Goal: Task Accomplishment & Management: Manage account settings

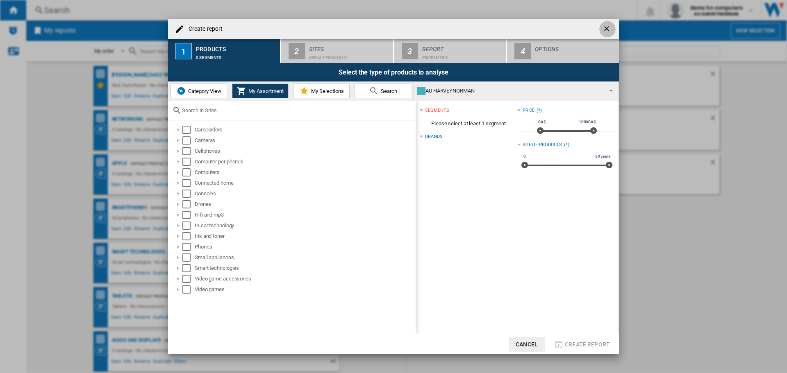
click at [607, 29] on ng-md-icon "getI18NText('BUTTONS.CLOSE_DIALOG')" at bounding box center [607, 30] width 10 height 10
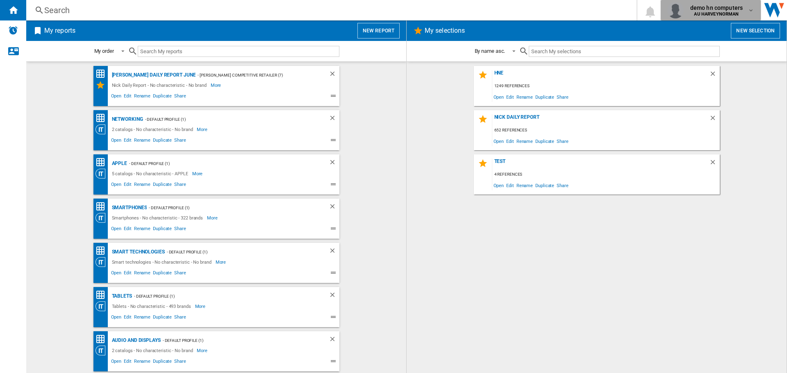
click at [747, 14] on div "demo hn computers AU HARVEYNORMAN" at bounding box center [717, 10] width 61 height 13
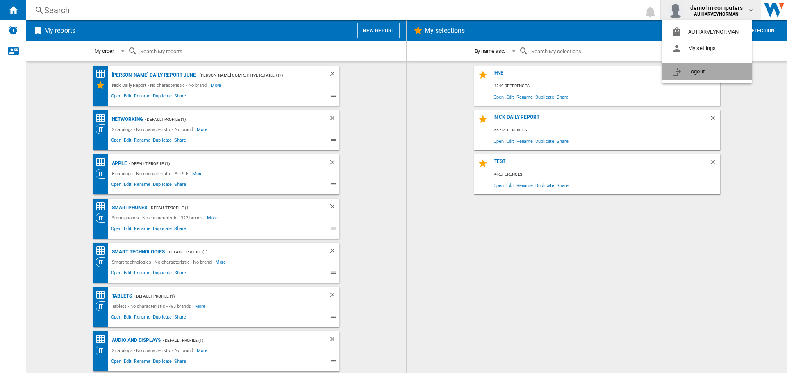
click at [694, 71] on button "Logout" at bounding box center [707, 72] width 90 height 16
